Goal: Transaction & Acquisition: Purchase product/service

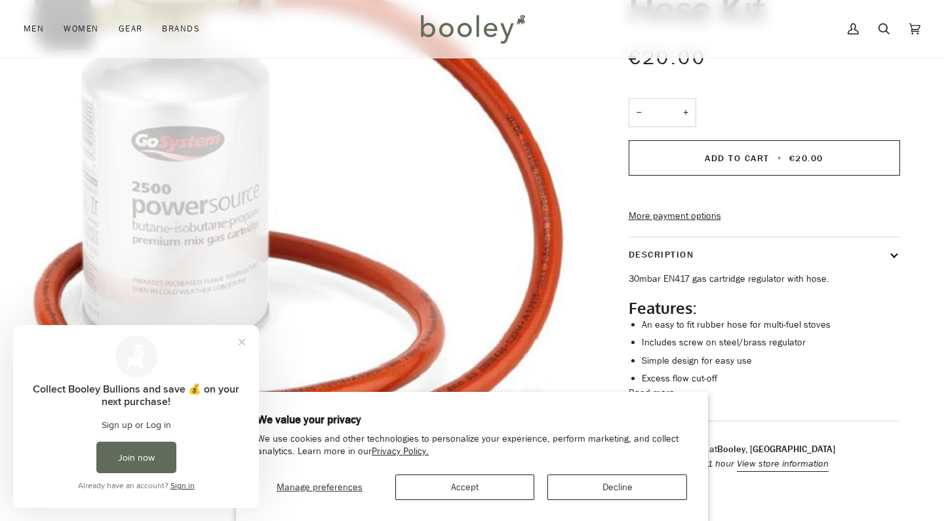
scroll to position [184, 0]
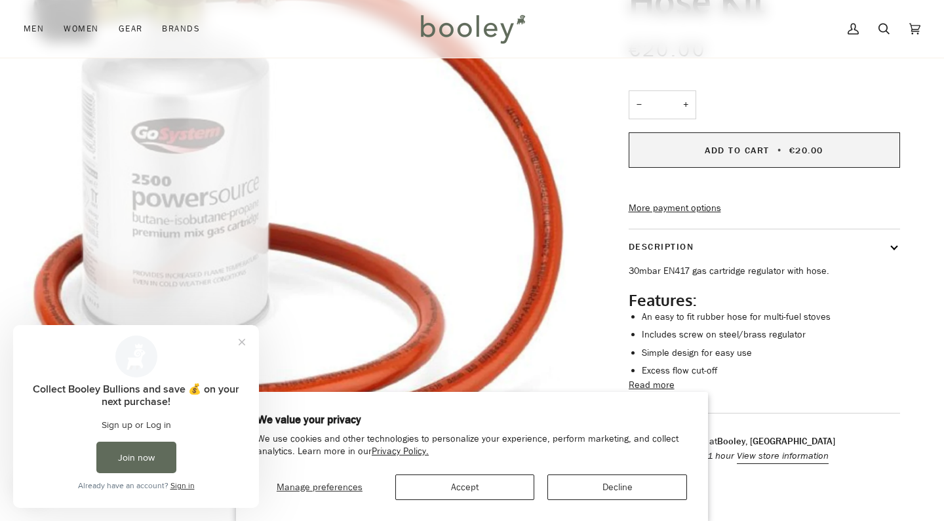
click at [735, 157] on button "Add to Cart • €20.00" at bounding box center [765, 149] width 272 height 35
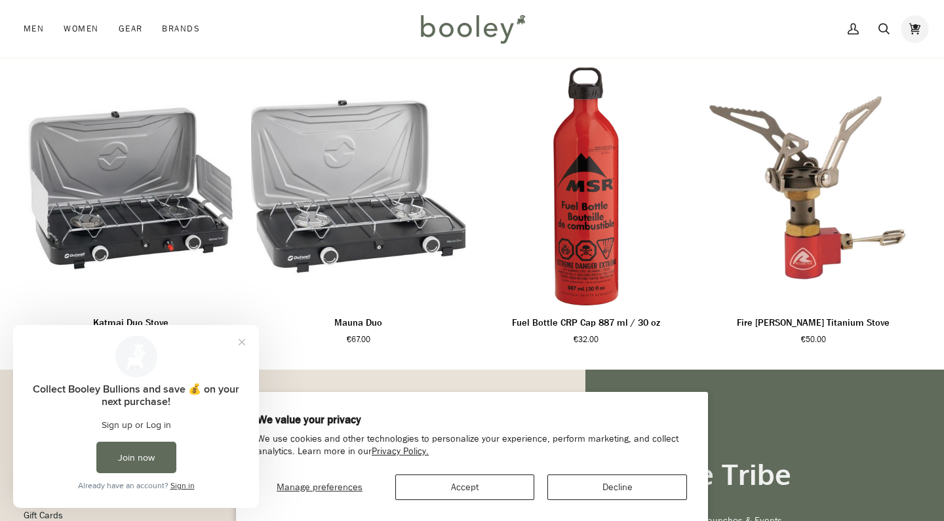
scroll to position [700, 0]
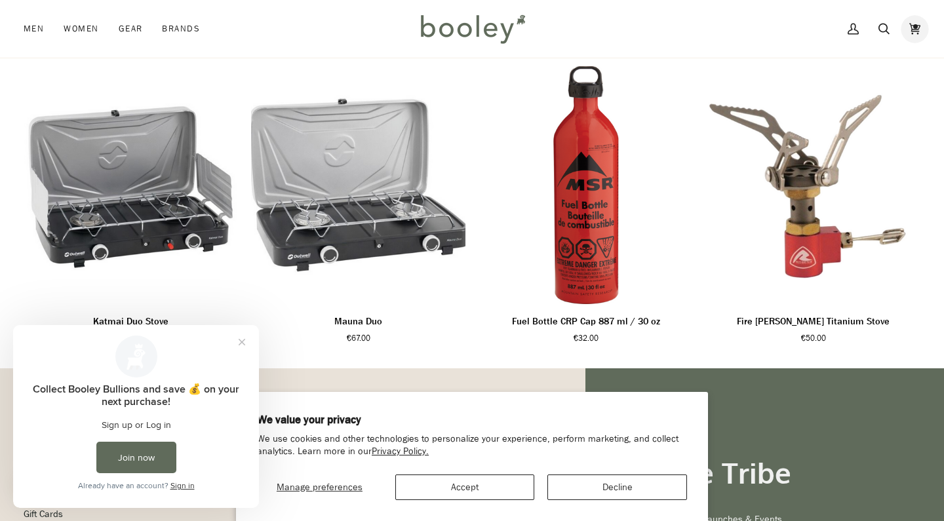
click at [912, 19] on icon at bounding box center [915, 29] width 11 height 20
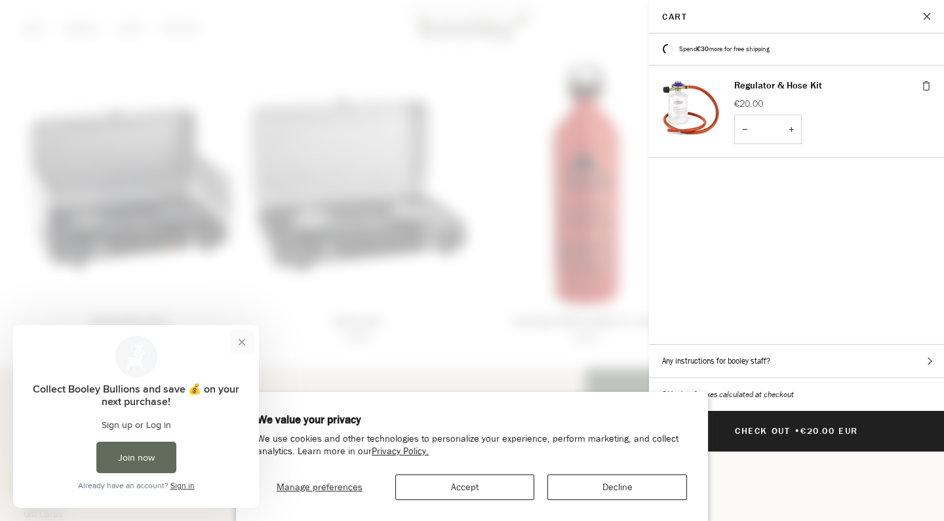
click at [243, 341] on button "Close prompt" at bounding box center [242, 343] width 24 height 24
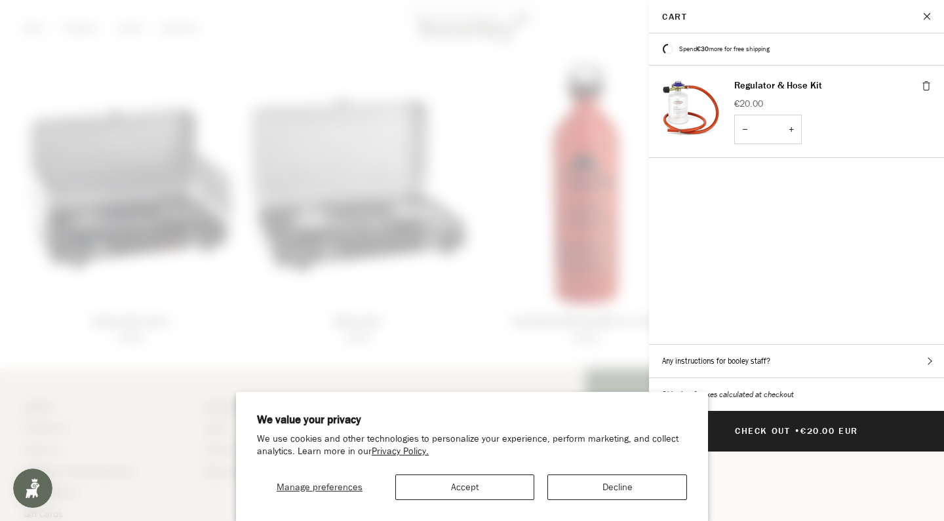
click at [586, 483] on button "Decline" at bounding box center [618, 488] width 140 height 26
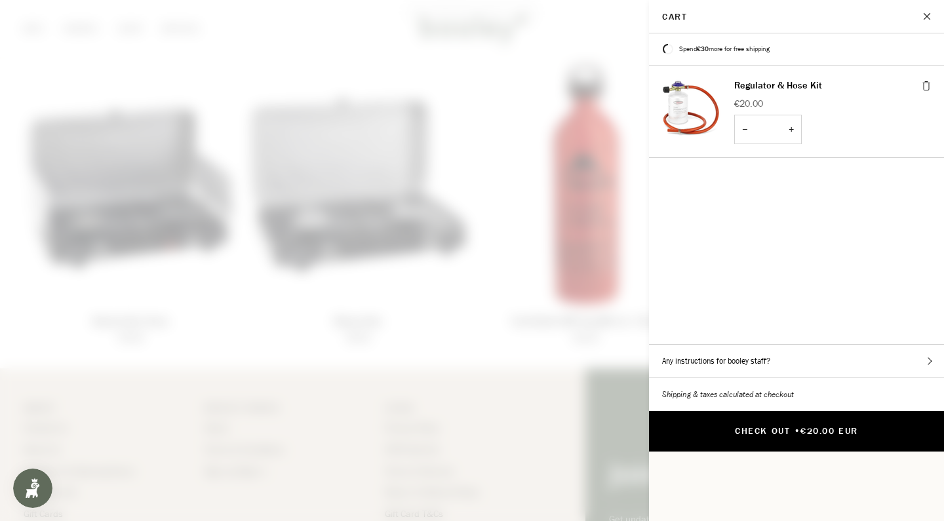
click at [809, 425] on span "€20.00 EUR" at bounding box center [829, 431] width 57 height 12
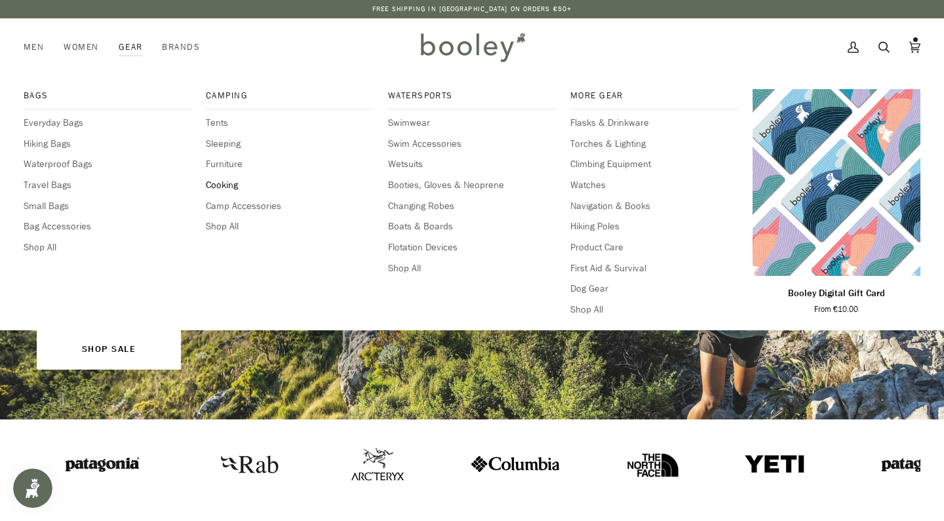
click at [212, 183] on span "Cooking" at bounding box center [290, 185] width 168 height 14
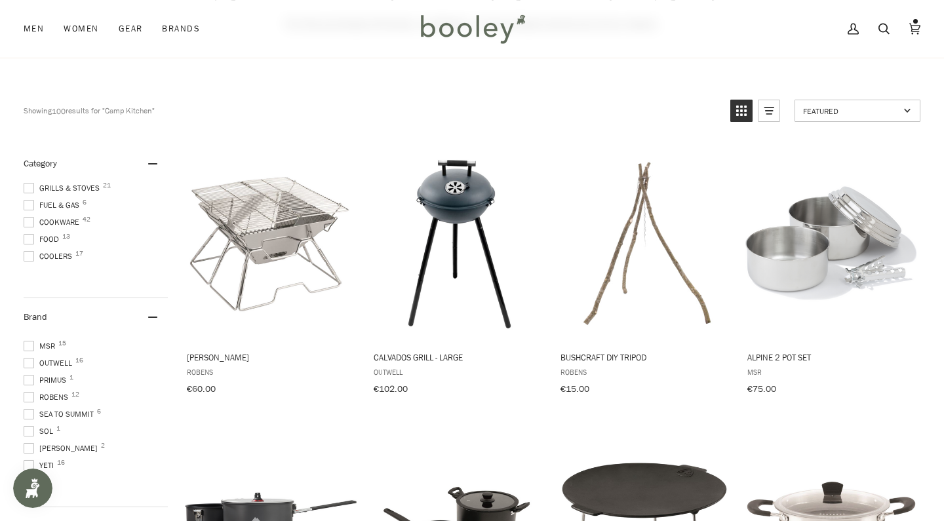
scroll to position [156, 0]
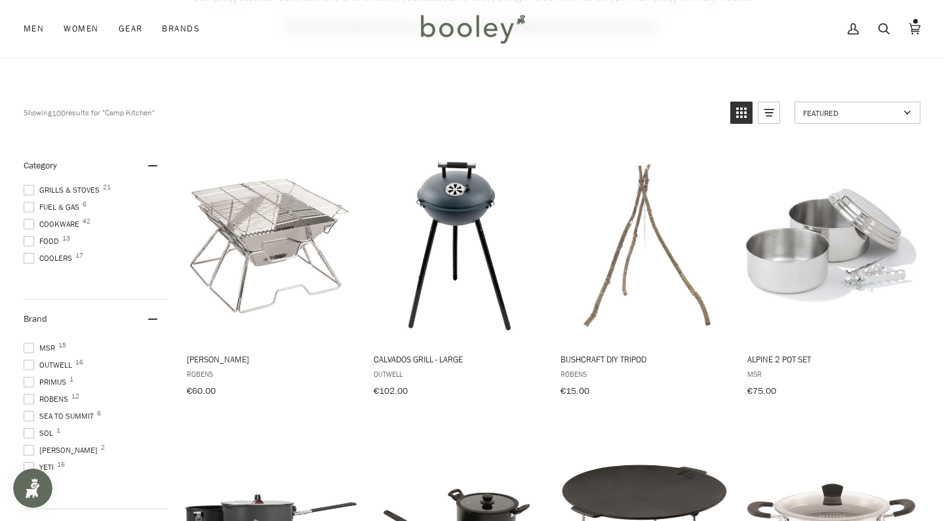
click at [28, 224] on span at bounding box center [29, 224] width 10 height 10
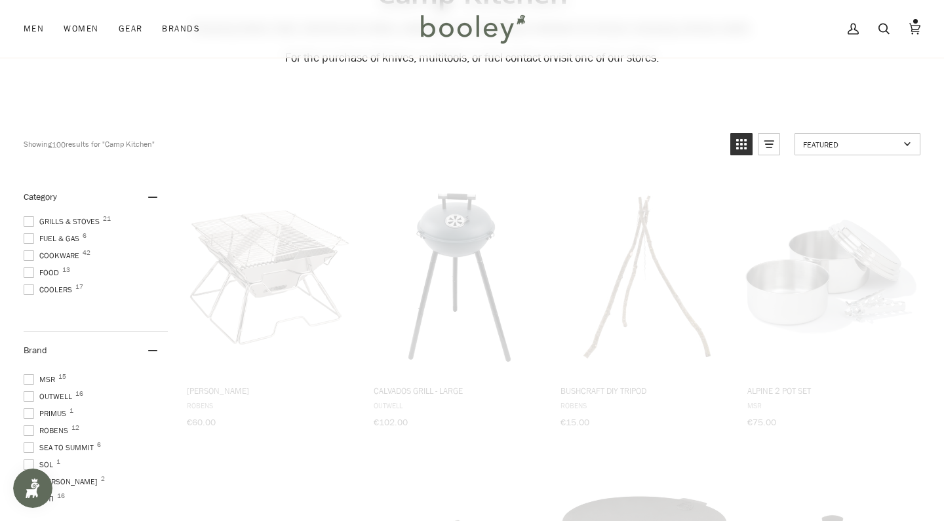
scroll to position [67, 0]
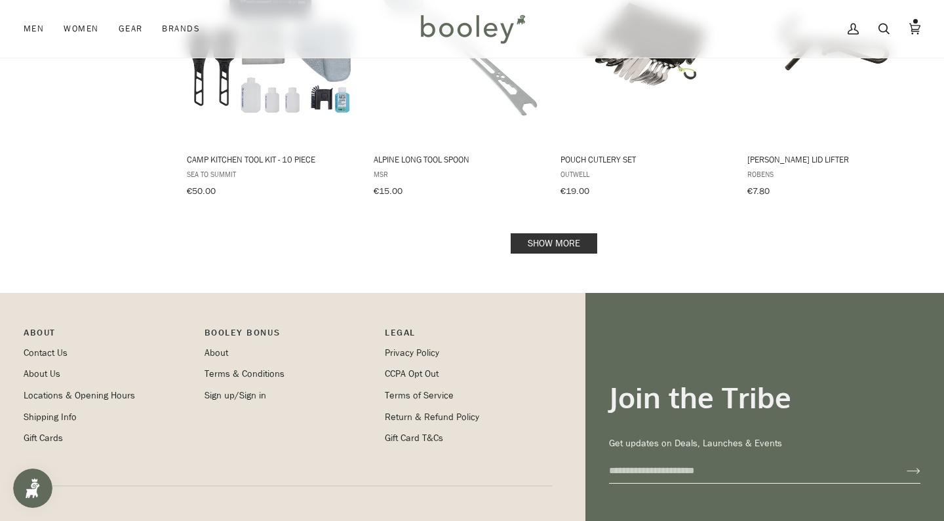
scroll to position [1470, 0]
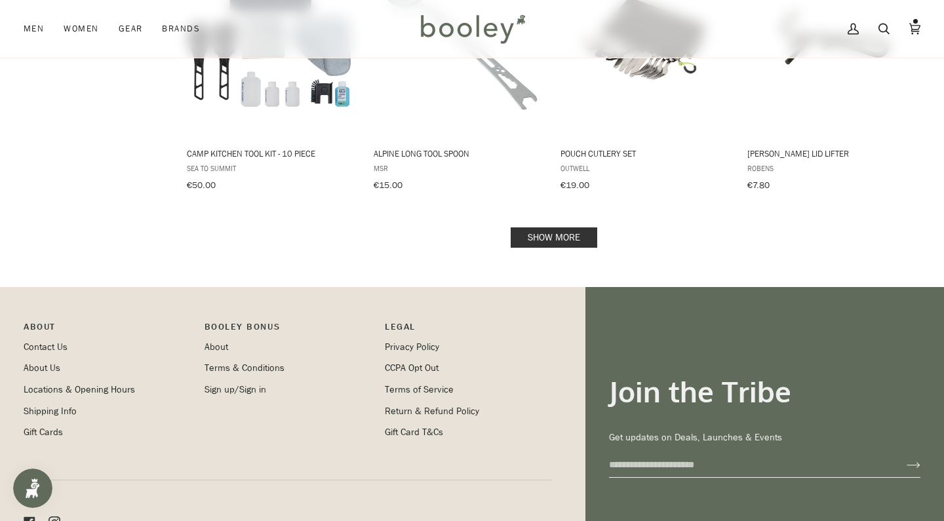
click at [552, 229] on link "Show more" at bounding box center [554, 238] width 87 height 20
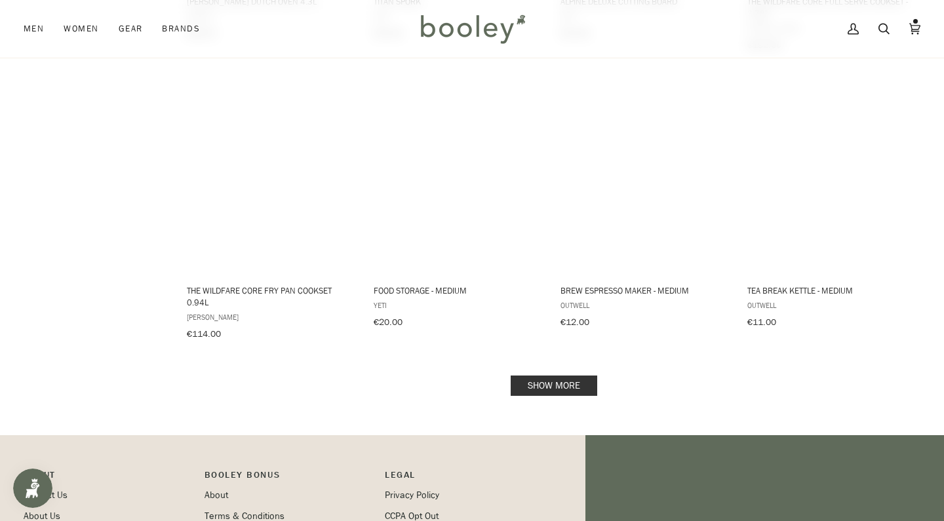
scroll to position [2746, 0]
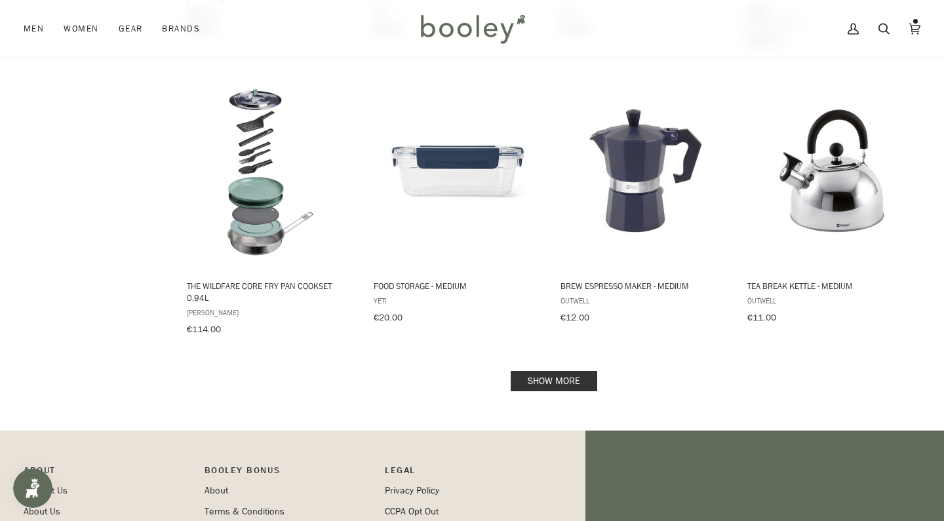
click at [553, 371] on link "Show more" at bounding box center [554, 381] width 87 height 20
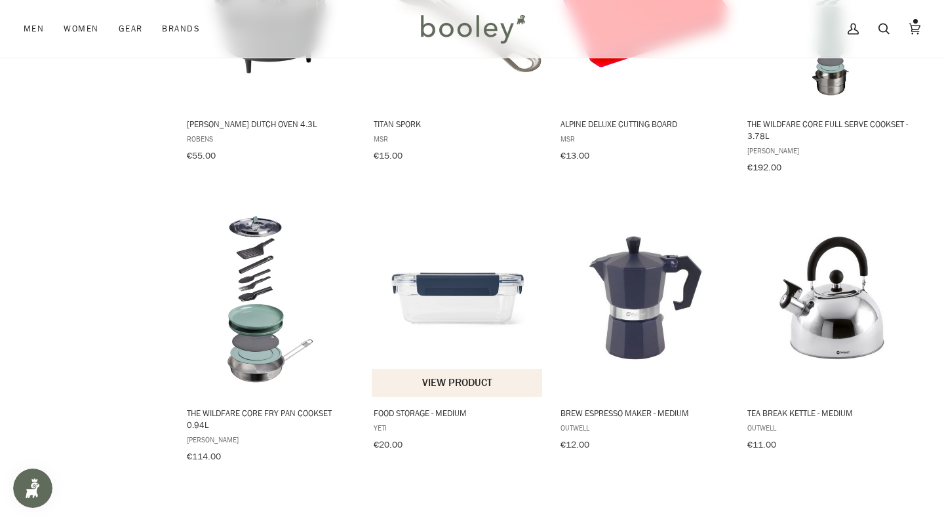
scroll to position [2616, 0]
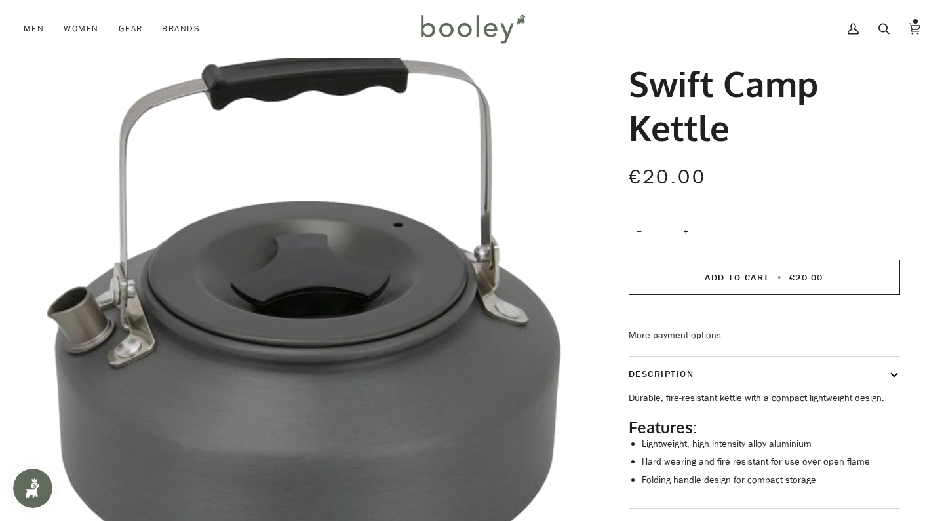
scroll to position [58, 0]
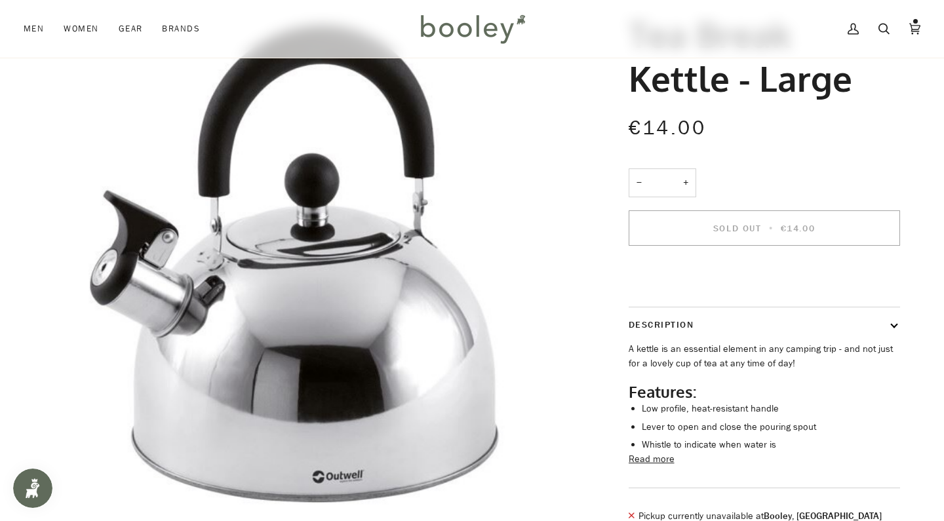
scroll to position [113, 0]
